Goal: Transaction & Acquisition: Download file/media

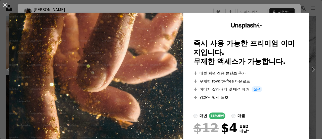
click at [233, 7] on div "An X shape Unsplash+ 즉시 사용 가능한 프리미엄 이미지입니다. 무제한 액세스가 가능합니다. A plus sign 매월 회원 전…" at bounding box center [161, 69] width 322 height 139
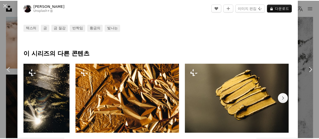
scroll to position [201, 0]
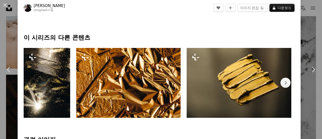
click at [0, 15] on div "An X shape Chevron left Chevron right [PERSON_NAME] Unsplash+ 용 A heart A plus …" at bounding box center [161, 69] width 322 height 139
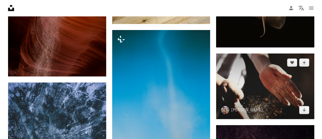
scroll to position [957, 0]
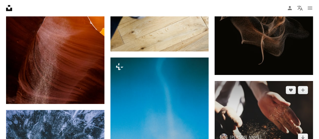
click at [261, 114] on img at bounding box center [263, 113] width 98 height 65
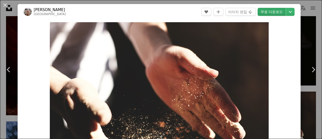
click at [271, 12] on link "무료 다운로드" at bounding box center [272, 12] width 28 height 8
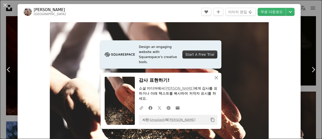
click at [209, 84] on h3 "감사 표현하기!" at bounding box center [178, 80] width 79 height 7
click at [215, 81] on icon "An X shape" at bounding box center [217, 78] width 6 height 6
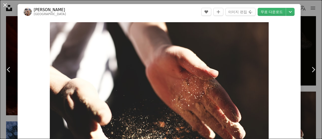
click at [4, 7] on button "An X shape" at bounding box center [5, 5] width 6 height 6
